Goal: Find contact information: Find contact information

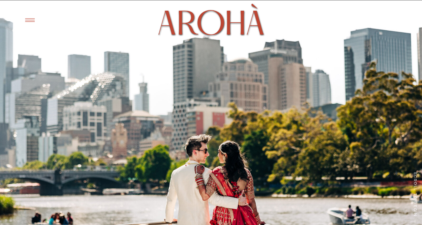
click at [30, 20] on icon at bounding box center [30, 20] width 15 height 14
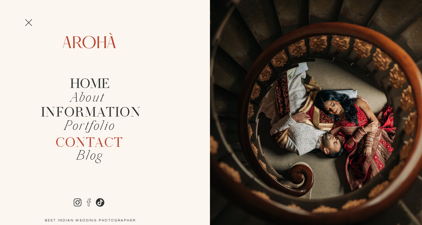
click at [82, 140] on h2 "Contact" at bounding box center [90, 143] width 86 height 14
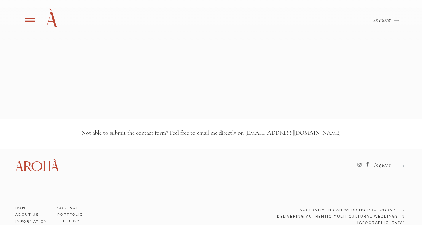
scroll to position [780, 0]
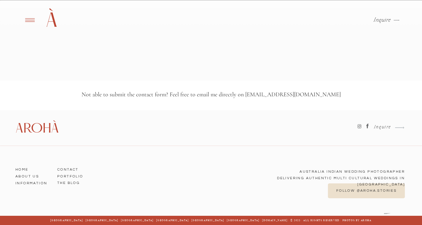
click at [367, 125] on icon at bounding box center [368, 126] width 2 height 4
click at [28, 176] on h3 "ABOUT US" at bounding box center [32, 174] width 34 height 5
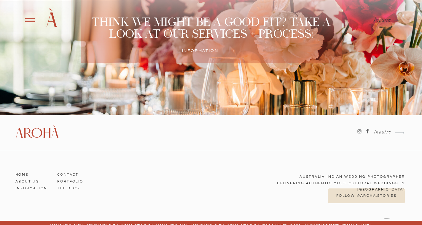
scroll to position [1697, 0]
